Goal: Task Accomplishment & Management: Manage account settings

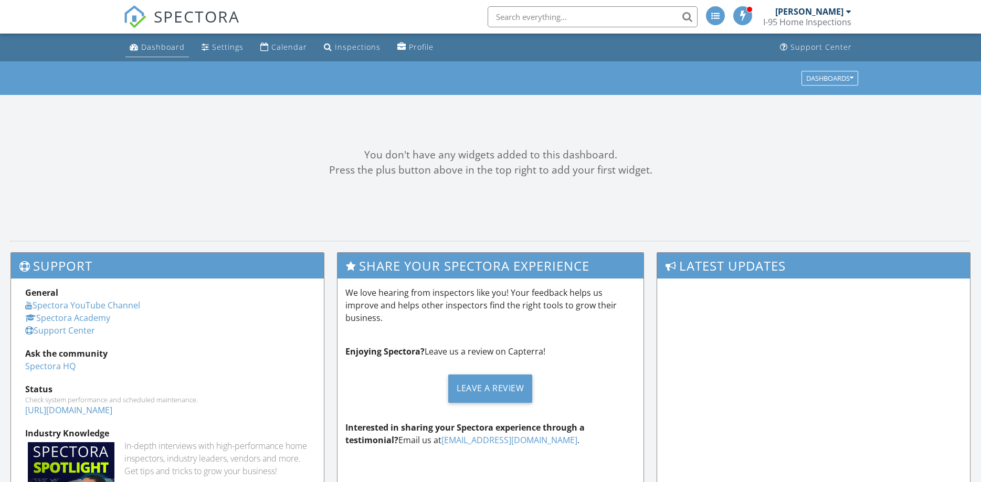
click at [167, 52] on div "Dashboard" at bounding box center [163, 47] width 44 height 10
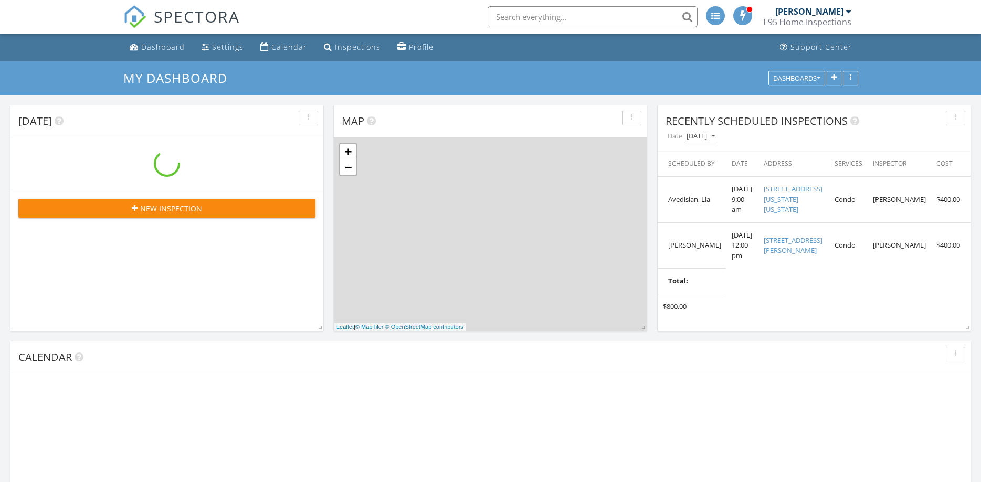
scroll to position [1035, 981]
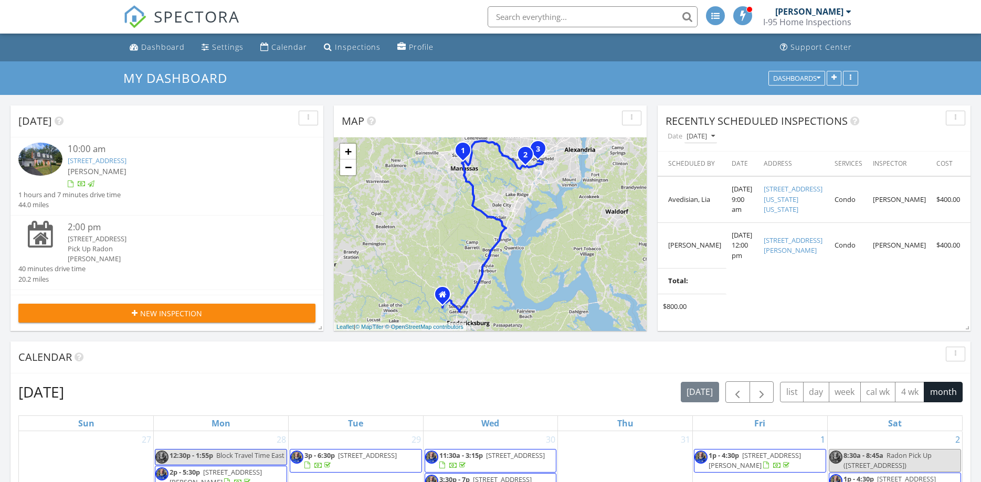
click at [126, 164] on link "9352 Birchwood Ct , Manassas, VA 20110" at bounding box center [97, 160] width 59 height 9
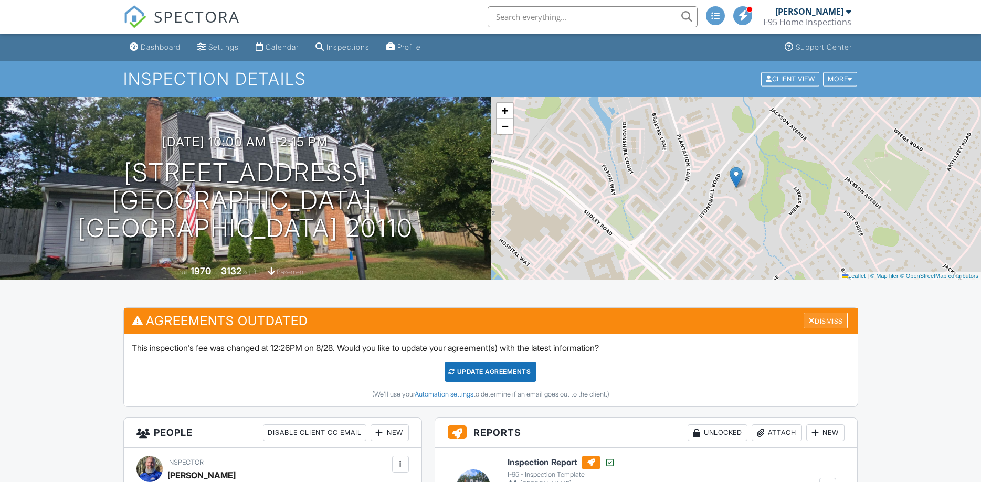
click at [819, 318] on div "Dismiss" at bounding box center [826, 321] width 44 height 16
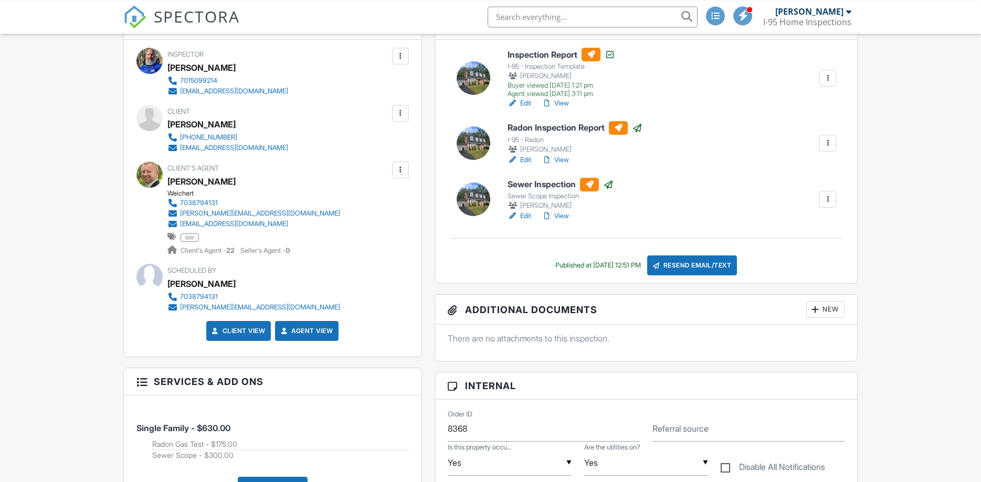
scroll to position [268, 0]
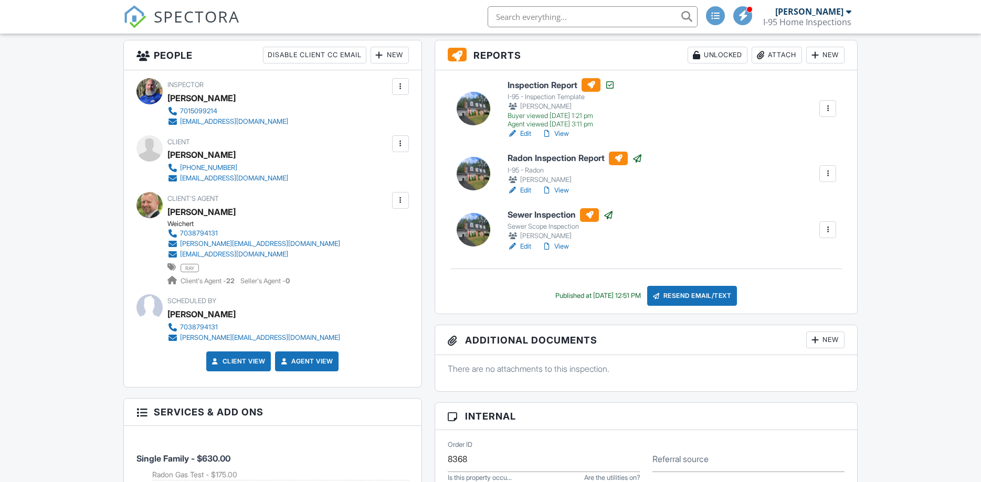
click at [521, 189] on link "Edit" at bounding box center [520, 190] width 24 height 10
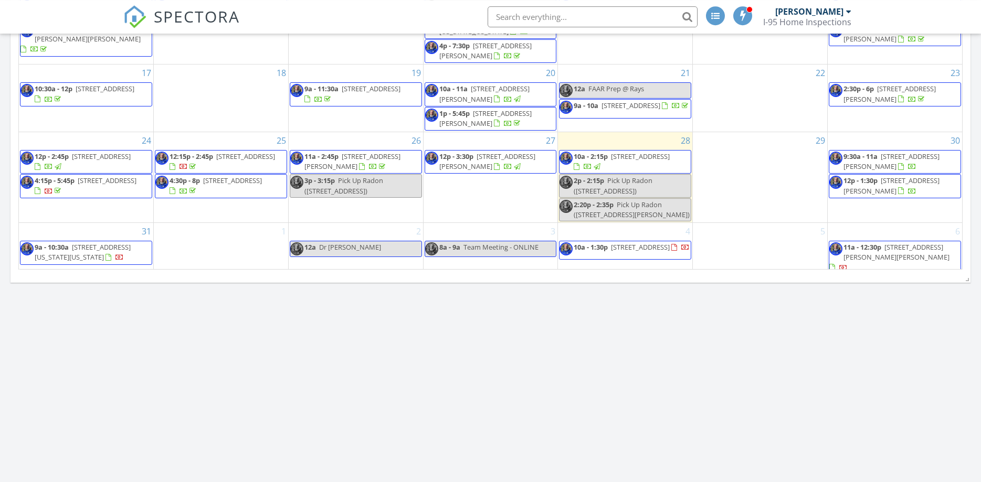
scroll to position [482, 0]
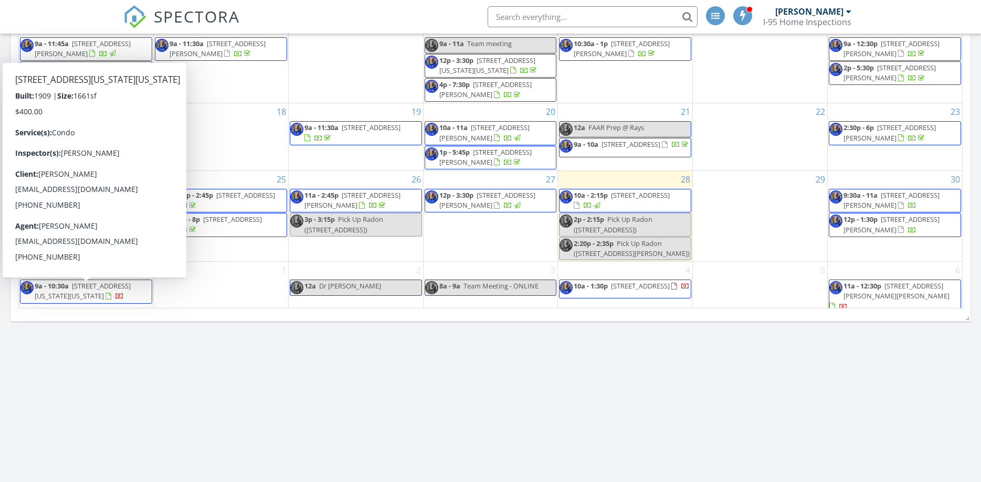
click at [50, 291] on span "9a - 10:30a" at bounding box center [52, 285] width 34 height 9
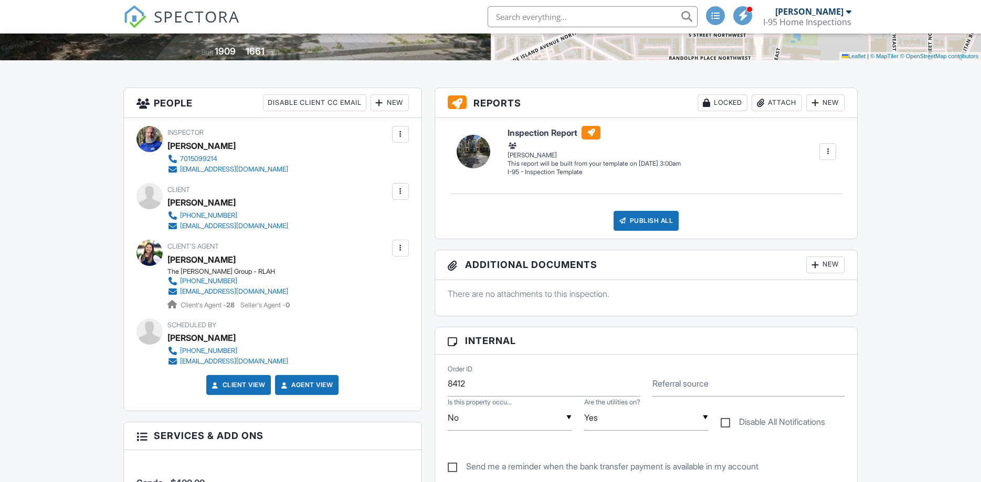
scroll to position [54, 0]
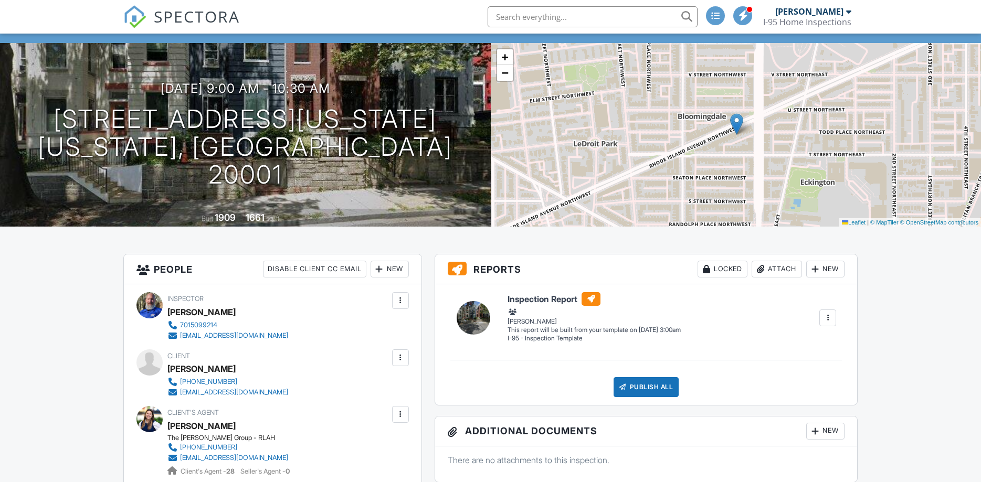
click at [734, 267] on div "Locked" at bounding box center [723, 269] width 50 height 17
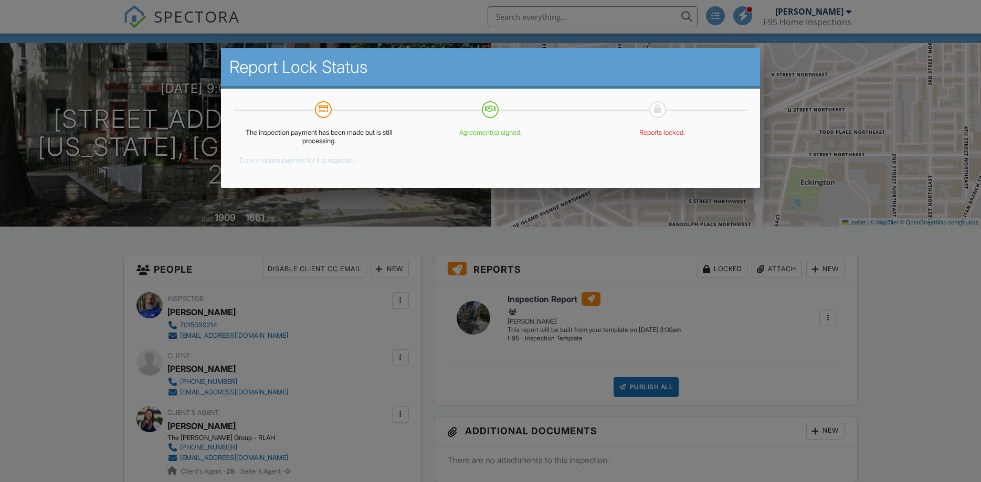
click at [260, 159] on button "Do not require payment for this inspection." at bounding box center [299, 158] width 118 height 13
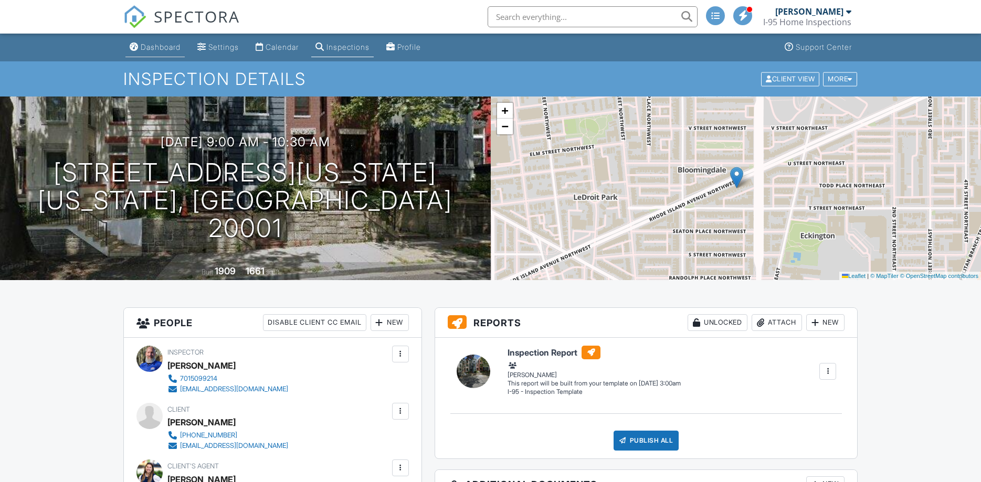
click at [169, 51] on div "Dashboard" at bounding box center [161, 47] width 40 height 9
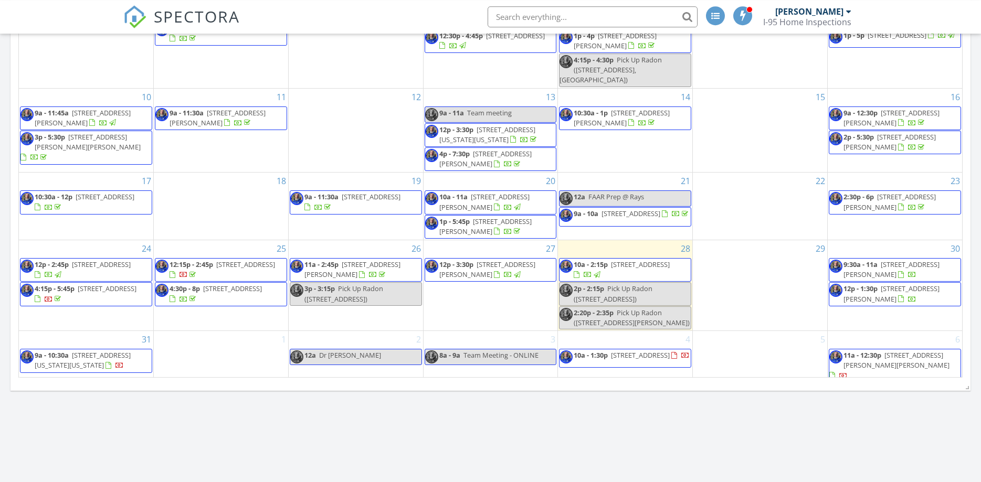
scroll to position [482, 0]
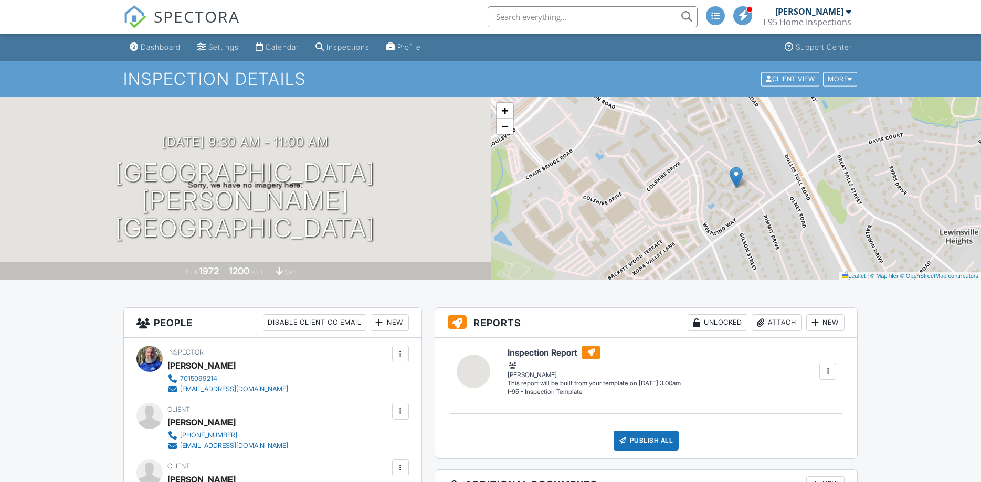
click at [155, 52] on link "Dashboard" at bounding box center [154, 47] width 59 height 19
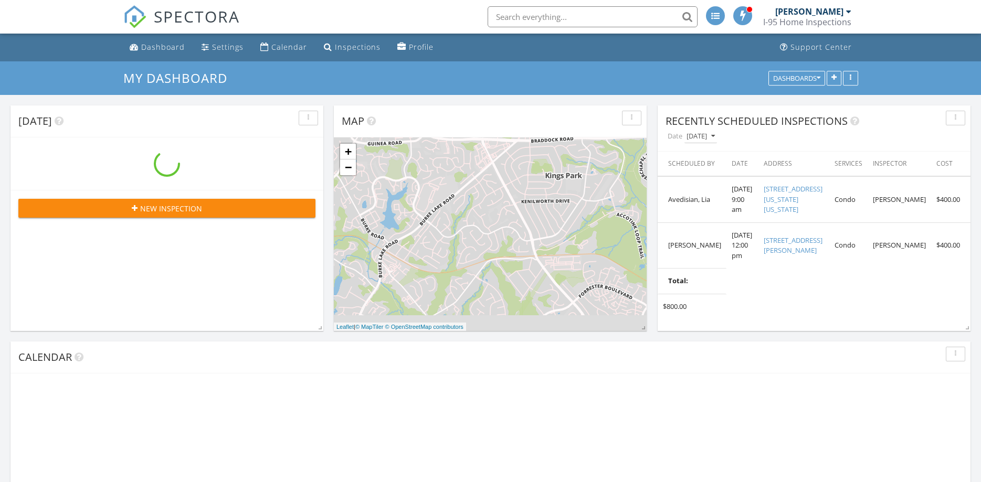
scroll to position [1035, 981]
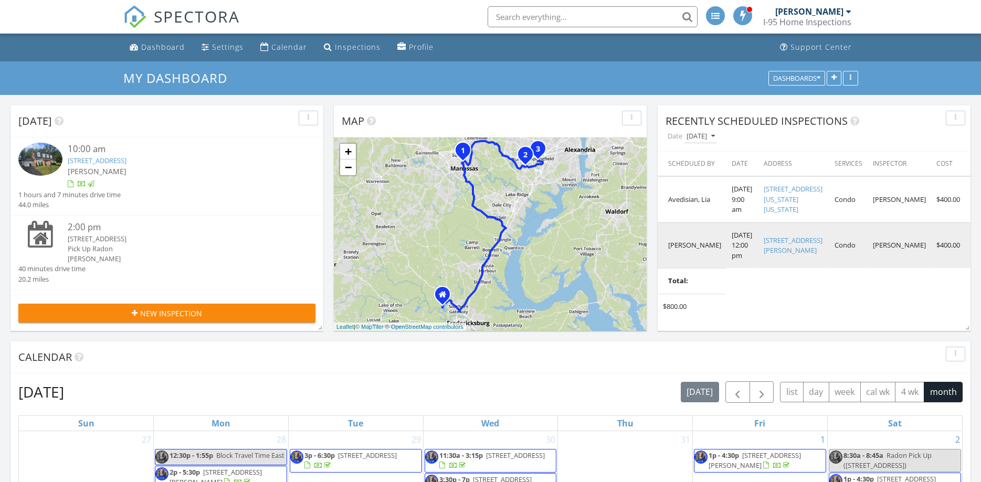
click at [796, 253] on link "2237 Farrington Ave, Alexandria, VA 22303" at bounding box center [793, 246] width 59 height 20
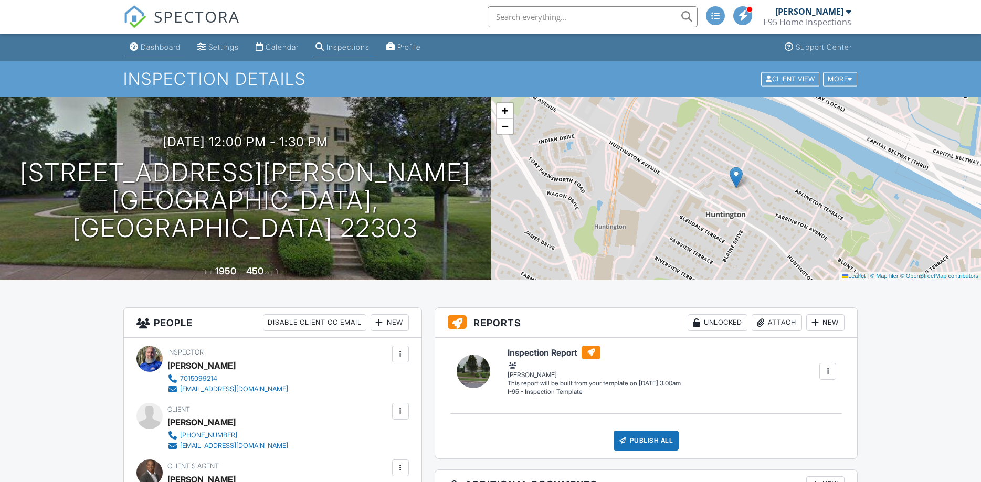
click at [166, 46] on div "Dashboard" at bounding box center [161, 47] width 40 height 9
